Goal: Task Accomplishment & Management: Manage account settings

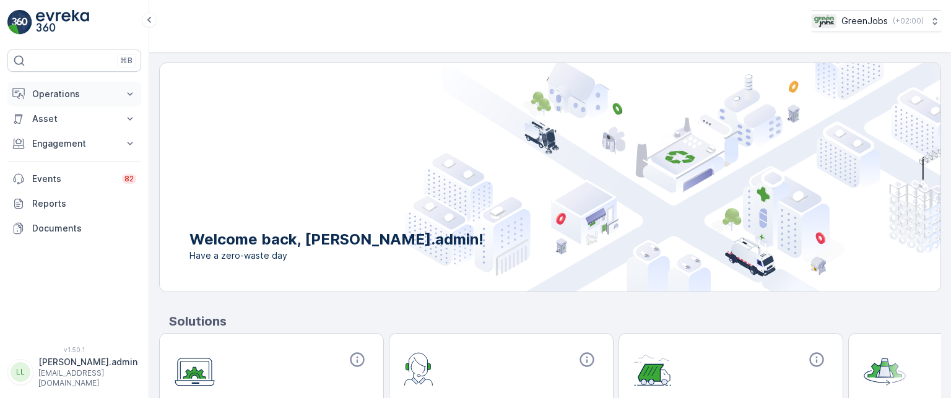
click at [131, 90] on icon at bounding box center [130, 94] width 12 height 12
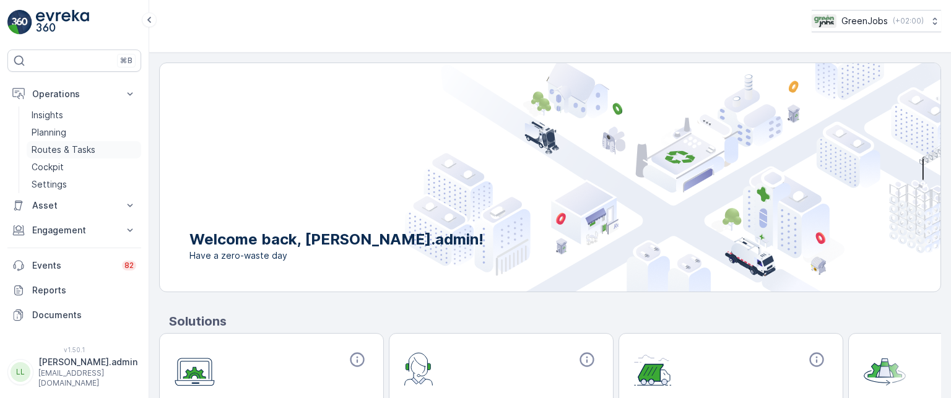
click at [74, 151] on p "Routes & Tasks" at bounding box center [64, 150] width 64 height 12
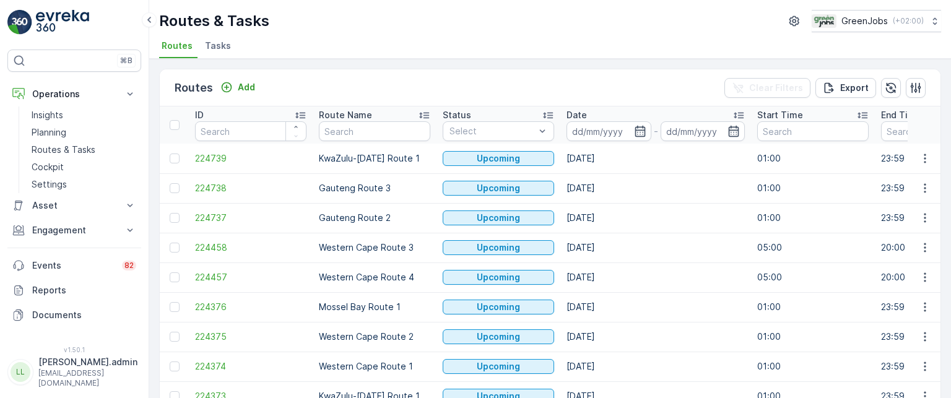
click at [222, 47] on span "Tasks" at bounding box center [218, 46] width 26 height 12
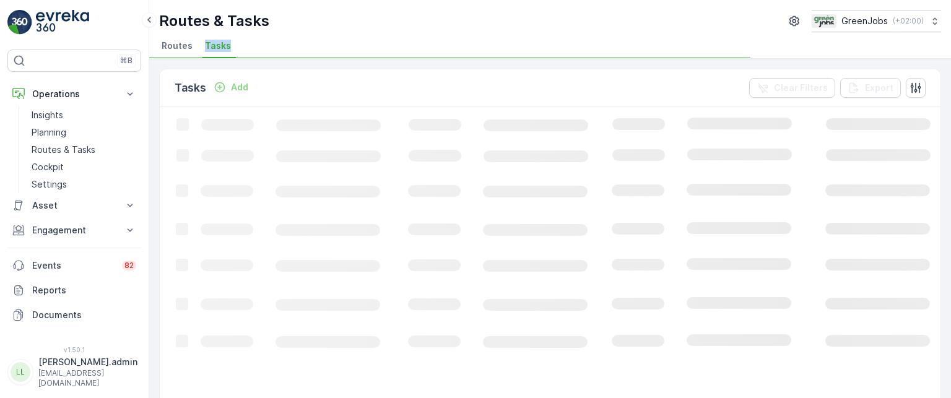
click at [222, 47] on span "Tasks" at bounding box center [218, 46] width 26 height 12
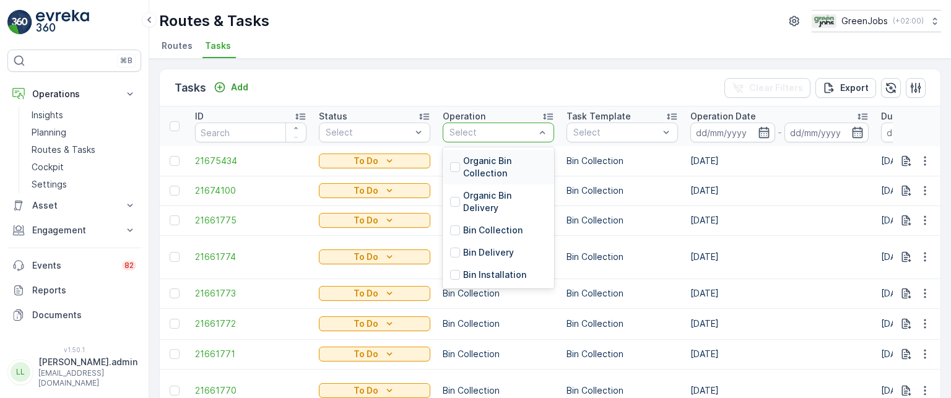
click at [486, 164] on p "Organic Bin Collection" at bounding box center [505, 167] width 84 height 25
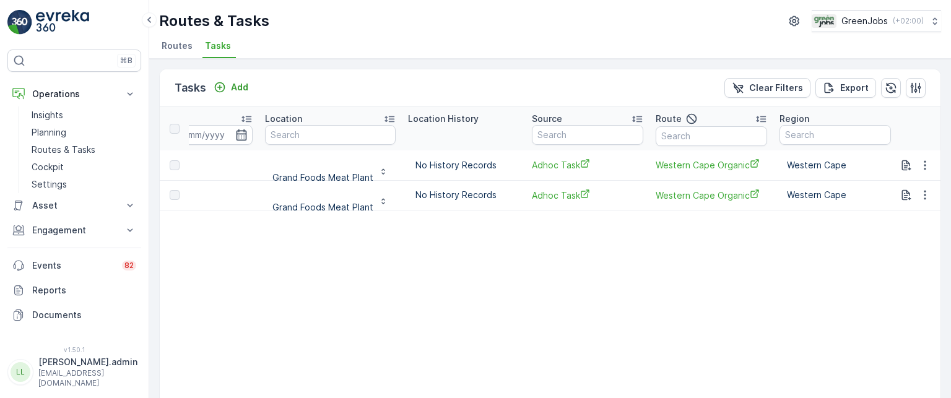
scroll to position [0, 1128]
click at [923, 165] on icon "button" at bounding box center [925, 165] width 12 height 12
drag, startPoint x: 923, startPoint y: 165, endPoint x: 543, endPoint y: 291, distance: 400.5
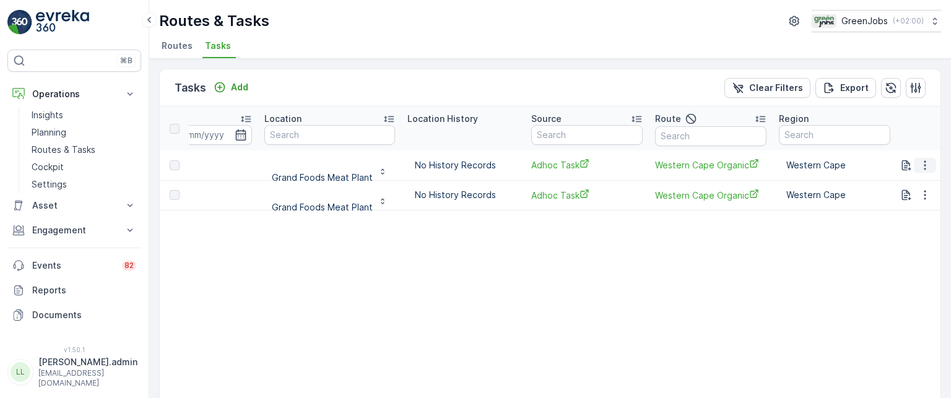
click at [919, 166] on icon "button" at bounding box center [925, 165] width 12 height 12
click at [902, 178] on span "See More Details" at bounding box center [911, 183] width 72 height 12
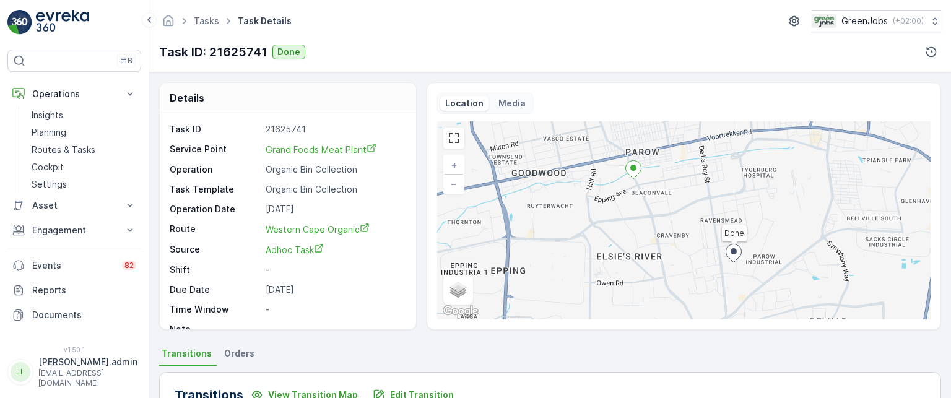
drag, startPoint x: 946, startPoint y: 121, endPoint x: 945, endPoint y: 180, distance: 59.5
click at [945, 180] on div "Details Task ID 21625741 Service Point Grand Foods Meat Plant Operation Organic…" at bounding box center [550, 235] width 802 height 326
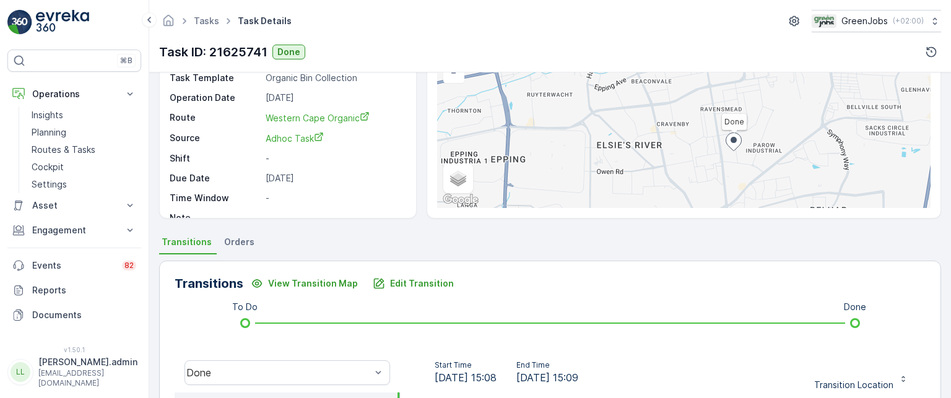
scroll to position [110, 0]
click at [232, 243] on span "Orders" at bounding box center [239, 243] width 30 height 12
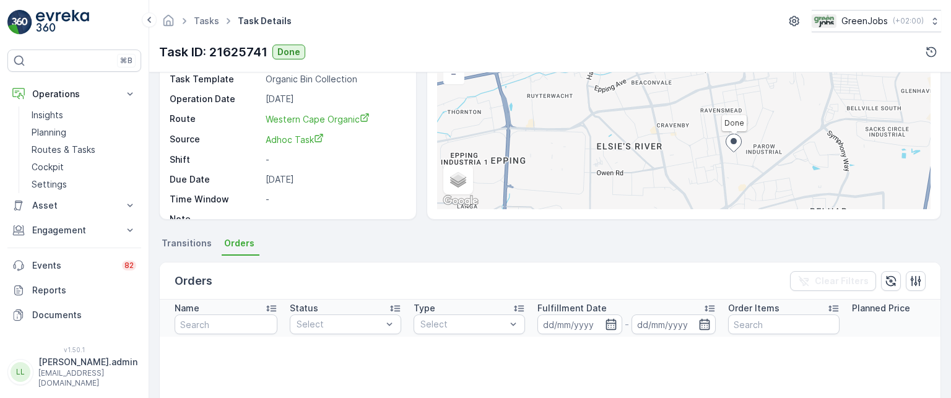
drag, startPoint x: 947, startPoint y: 188, endPoint x: 945, endPoint y: 217, distance: 29.8
click at [945, 217] on div "Details Task ID 21625741 Service Point Grand Foods Meat Plant Operation Organic…" at bounding box center [550, 235] width 802 height 326
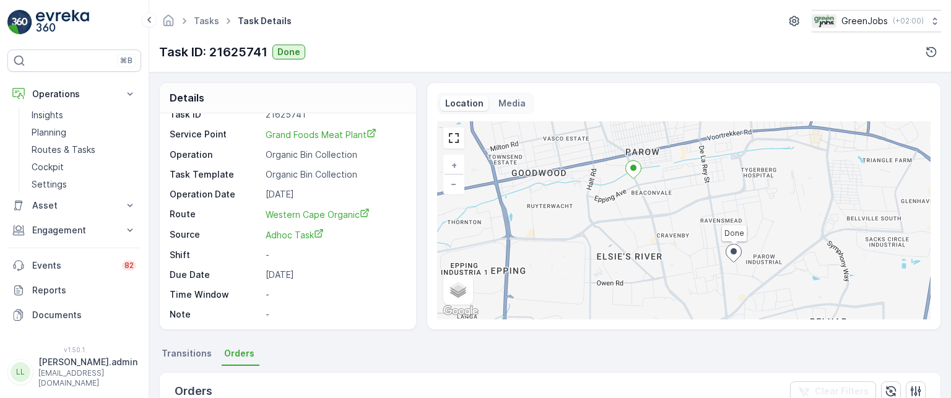
scroll to position [82, 0]
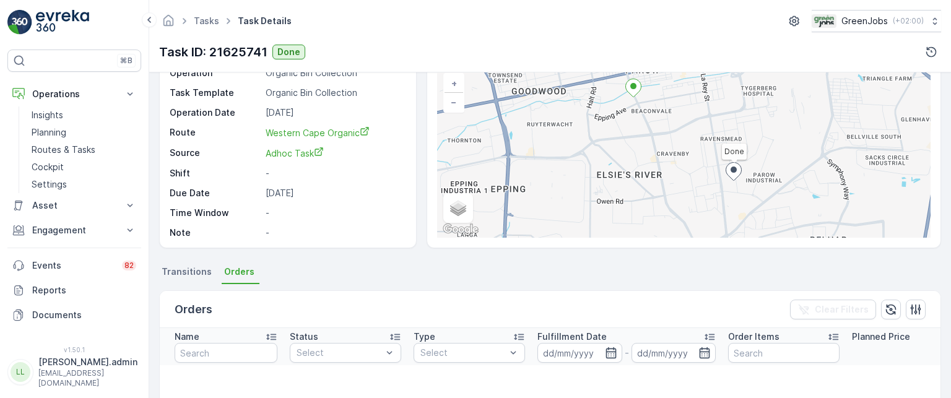
click at [191, 271] on span "Transitions" at bounding box center [187, 272] width 50 height 12
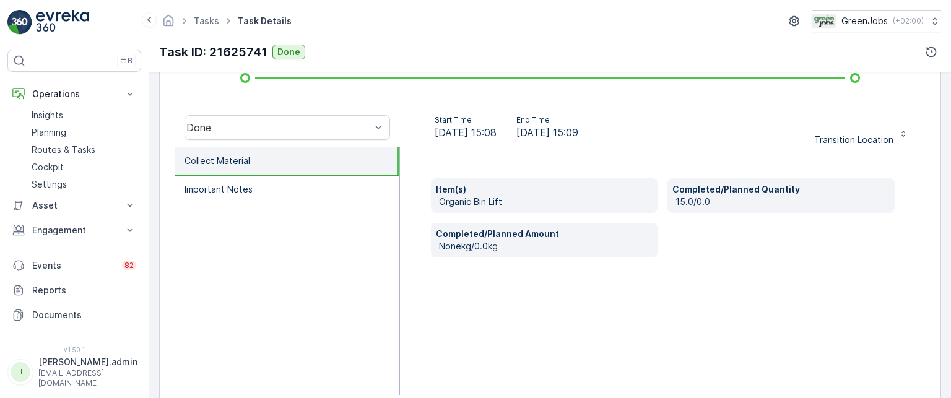
scroll to position [356, 0]
click at [538, 354] on div "Item(s) Organic Bin Lift Completed/Planned Quantity 15.0/0.0 Completed/Planned …" at bounding box center [663, 272] width 526 height 248
click at [128, 232] on icon at bounding box center [130, 230] width 12 height 12
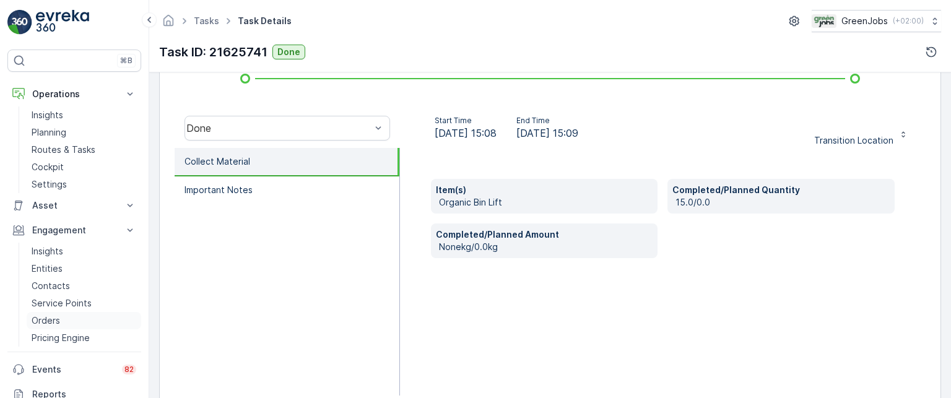
click at [45, 318] on p "Orders" at bounding box center [46, 321] width 28 height 12
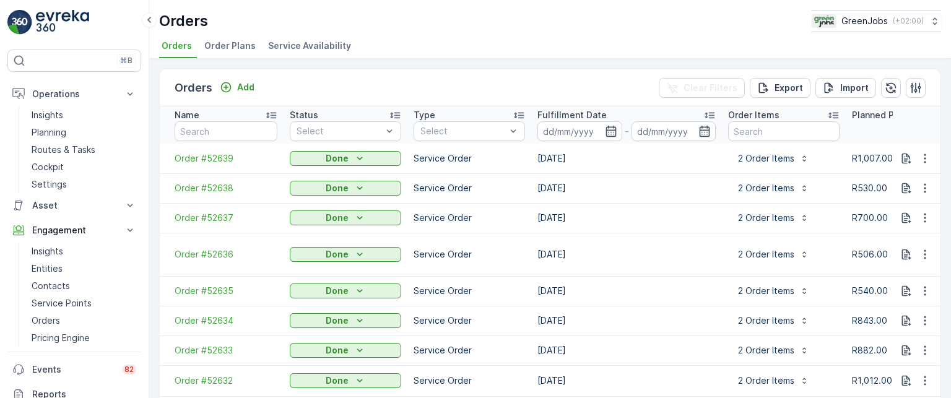
click at [222, 46] on span "Order Plans" at bounding box center [229, 46] width 51 height 12
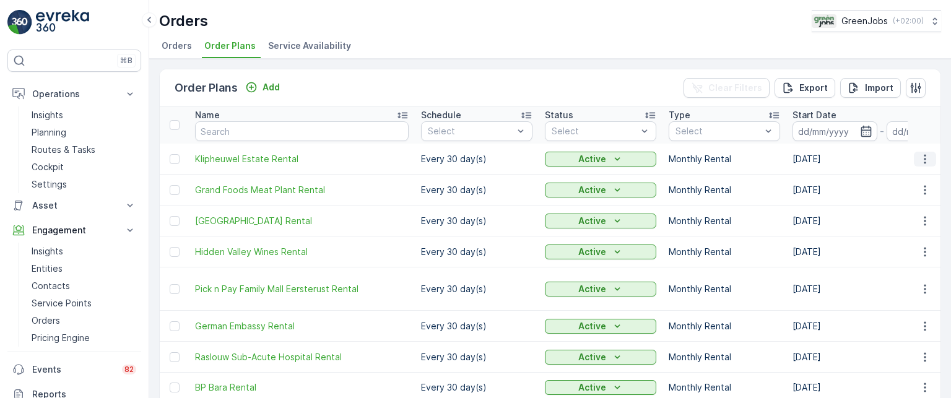
click at [920, 160] on icon "button" at bounding box center [925, 159] width 12 height 12
click at [895, 197] on span "Edit Order Plan" at bounding box center [902, 194] width 63 height 12
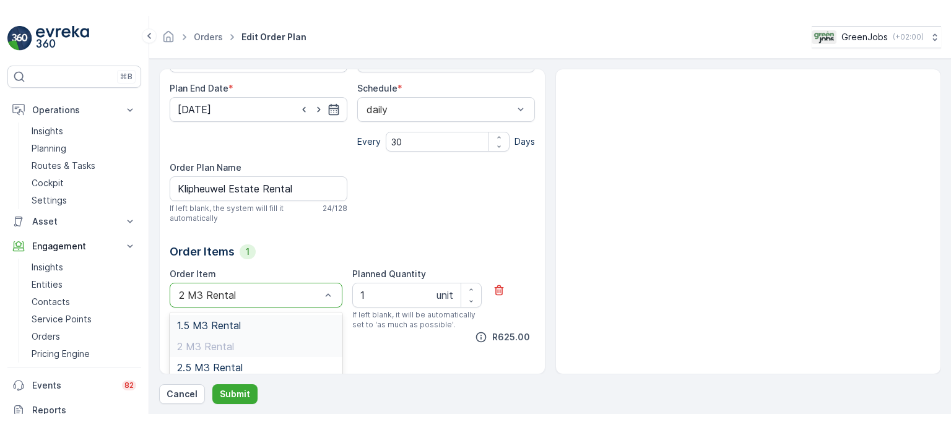
scroll to position [12, 0]
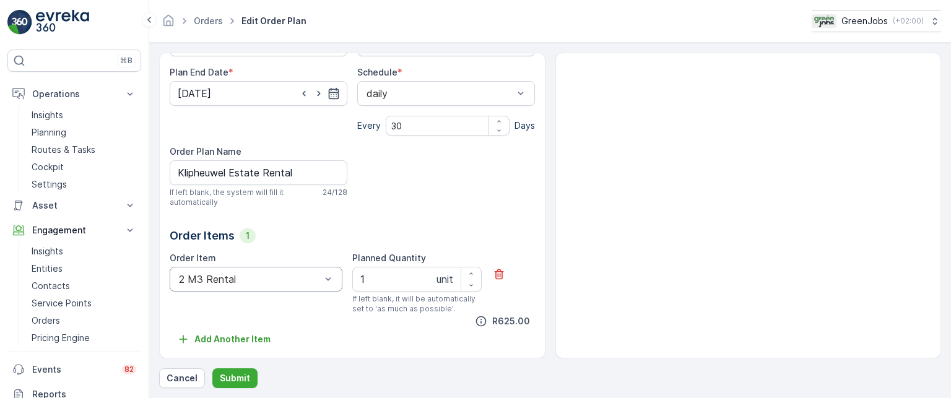
drag, startPoint x: 552, startPoint y: 298, endPoint x: 549, endPoint y: 334, distance: 36.0
click at [549, 334] on div "All future orders generated from this order plan will be affected by this edit!…" at bounding box center [550, 206] width 782 height 306
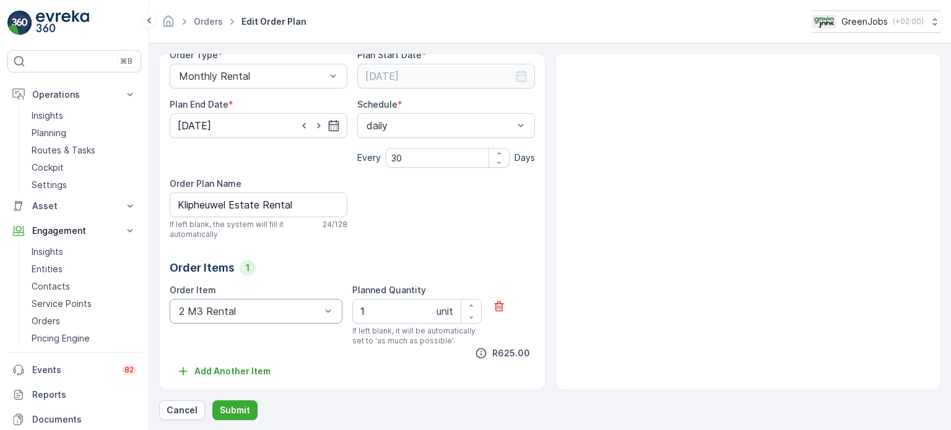
scroll to position [137, 0]
click at [188, 414] on p "Cancel" at bounding box center [182, 410] width 31 height 12
